Goal: Register for event/course

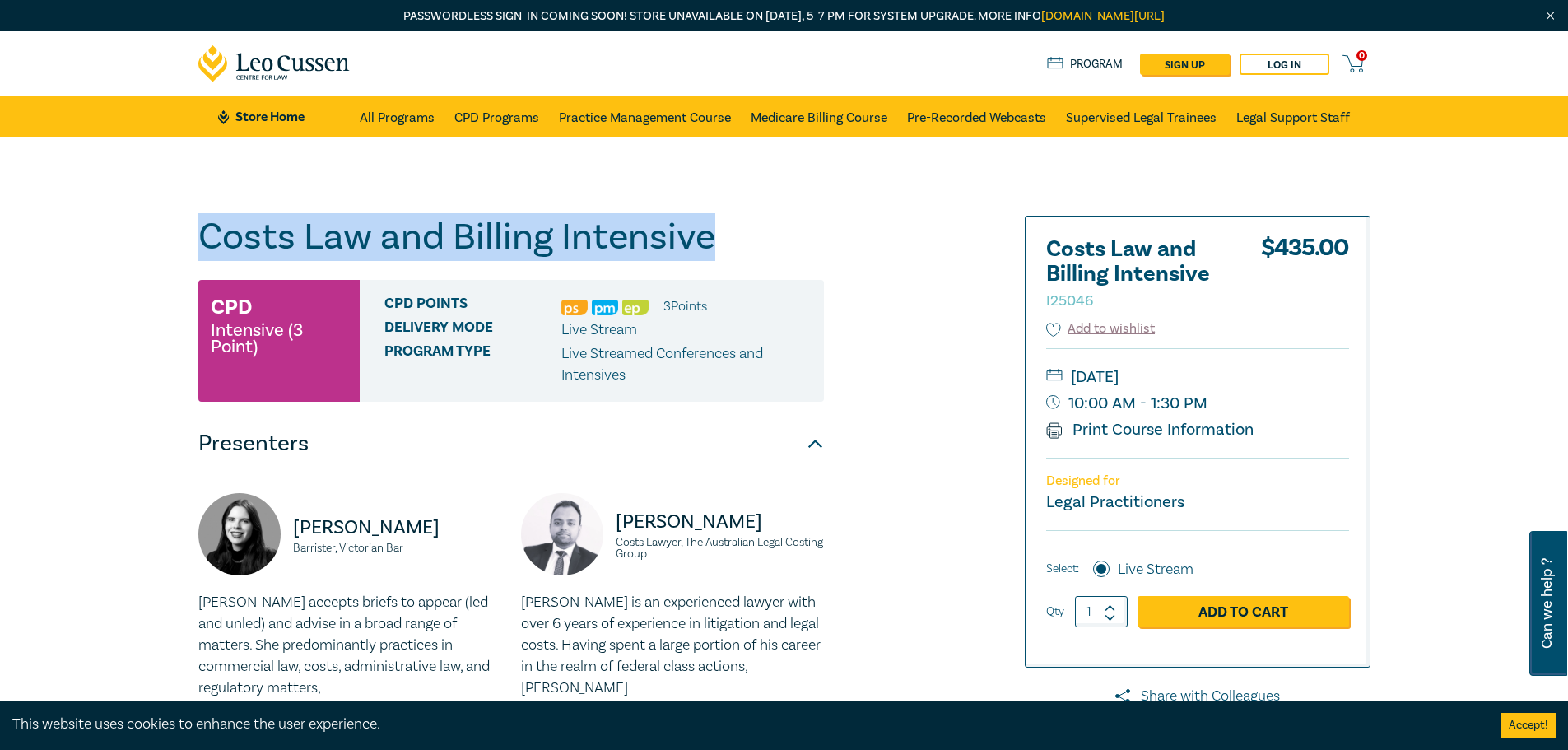
drag, startPoint x: 205, startPoint y: 238, endPoint x: 708, endPoint y: 240, distance: 503.0
click at [708, 240] on h1 "Costs Law and Billing Intensive I25046" at bounding box center [511, 237] width 626 height 43
copy h1 "Costs Law and Billing Intensive"
